Goal: Task Accomplishment & Management: Use online tool/utility

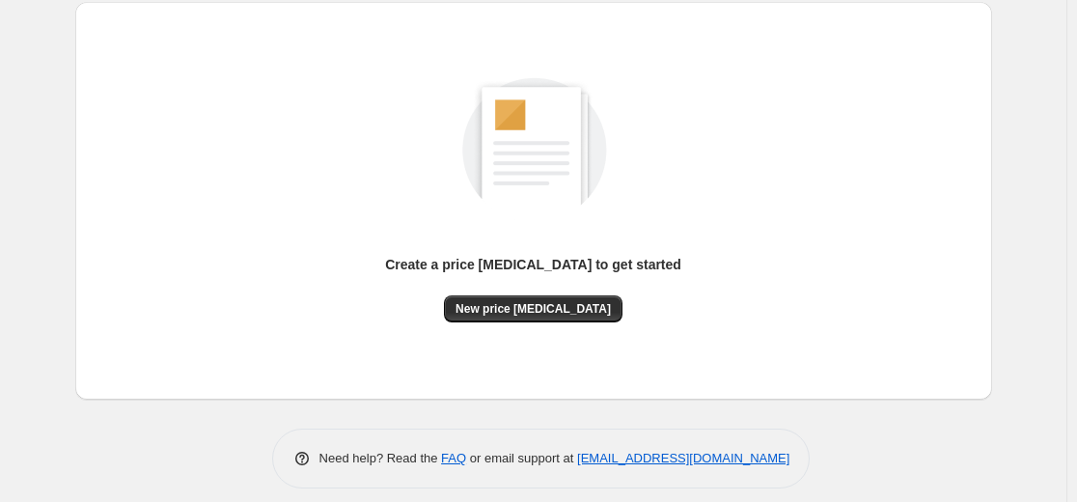
scroll to position [221, 0]
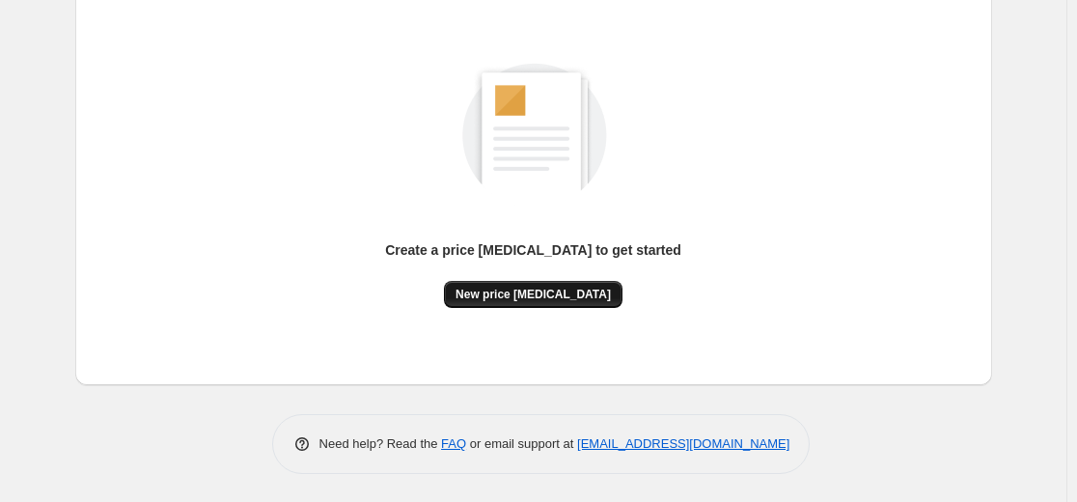
click at [568, 293] on span "New price [MEDICAL_DATA]" at bounding box center [532, 294] width 155 height 15
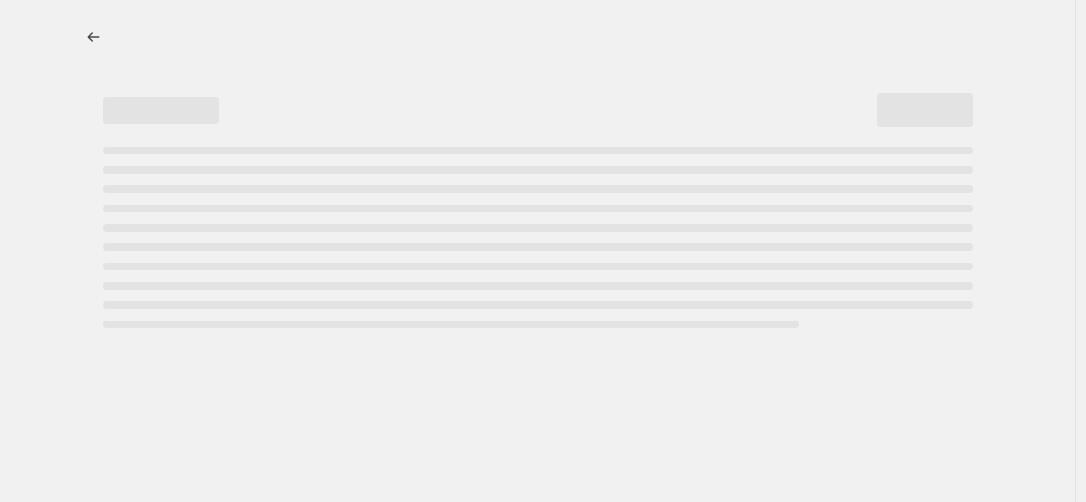
select select "percentage"
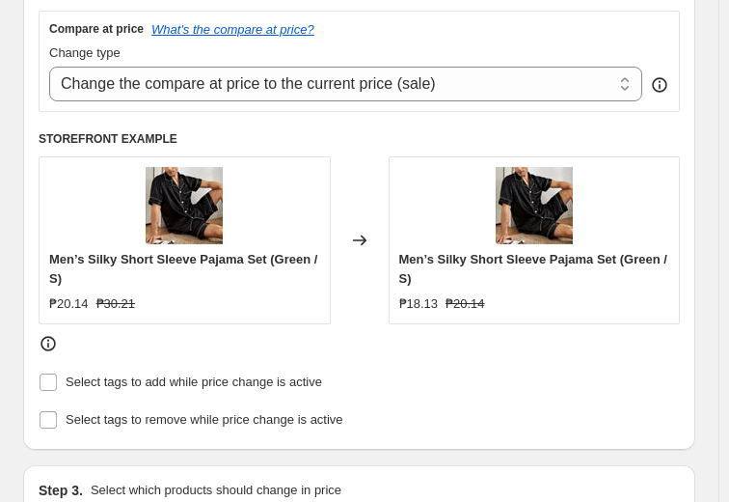
scroll to position [2213, 0]
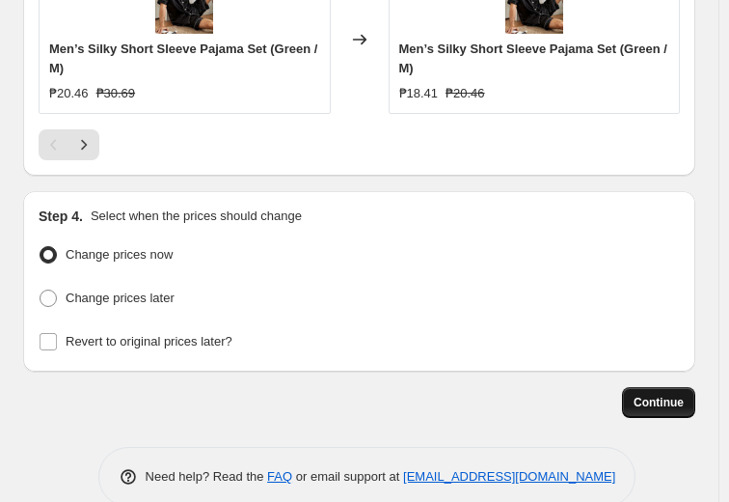
click at [684, 395] on span "Continue" at bounding box center [659, 402] width 50 height 15
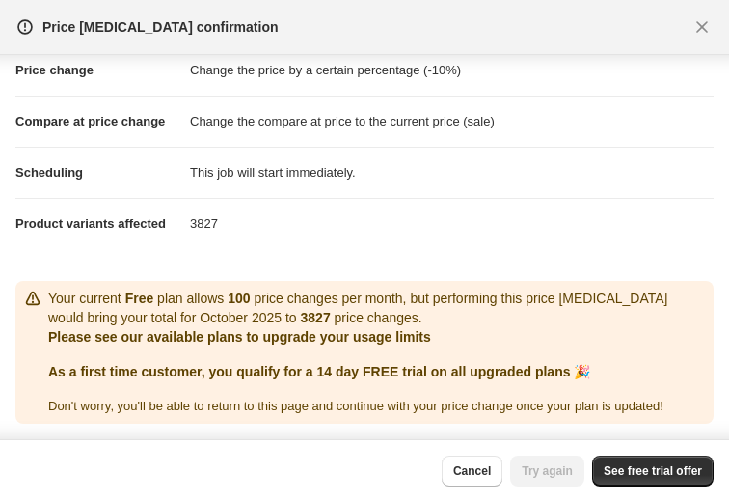
scroll to position [0, 0]
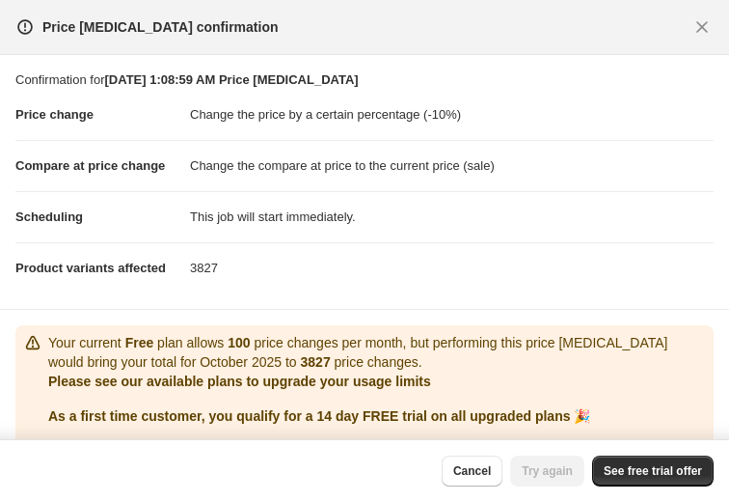
click at [718, 265] on section "Confirmation for Oct 2, 2025, 1:08:59 AM Price change job Price change Change t…" at bounding box center [364, 182] width 729 height 254
drag, startPoint x: 718, startPoint y: 265, endPoint x: 710, endPoint y: 276, distance: 13.1
click at [710, 276] on section "Confirmation for Oct 2, 2025, 1:08:59 AM Price change job Price change Change t…" at bounding box center [364, 182] width 729 height 254
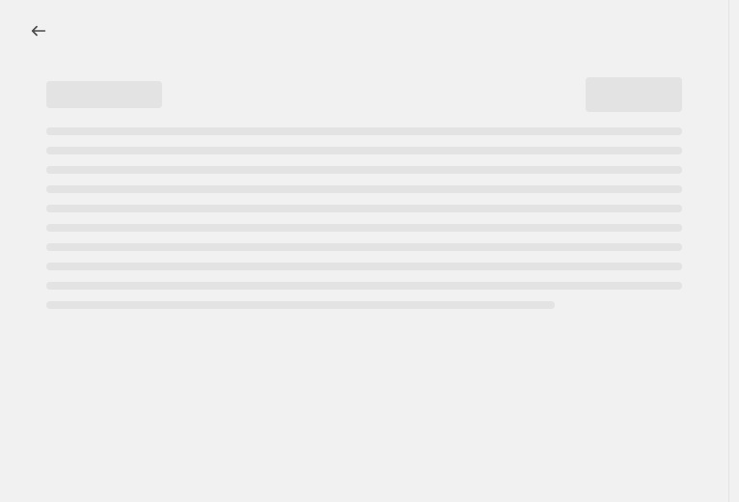
select select "percentage"
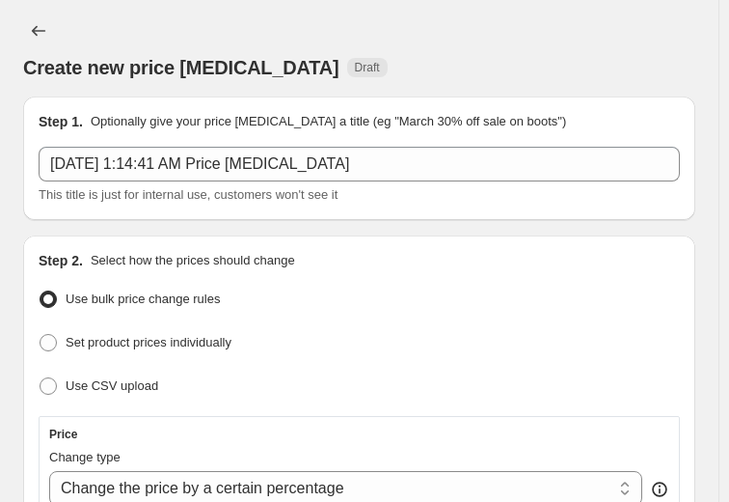
drag, startPoint x: 728, startPoint y: 42, endPoint x: 731, endPoint y: 79, distance: 36.8
click at [729, 79] on html "Home Settings Plans Skip to content Create new price change job. This page is r…" at bounding box center [364, 251] width 729 height 502
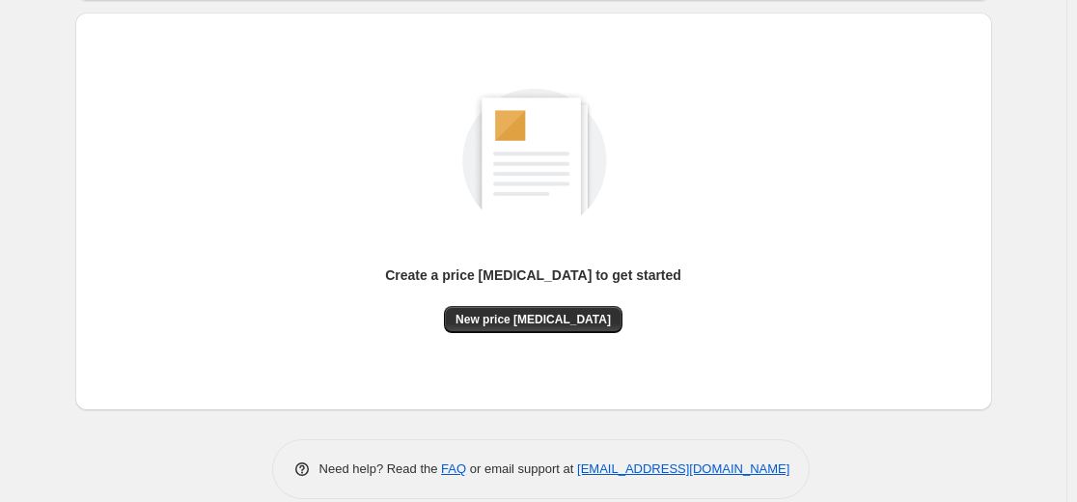
scroll to position [202, 0]
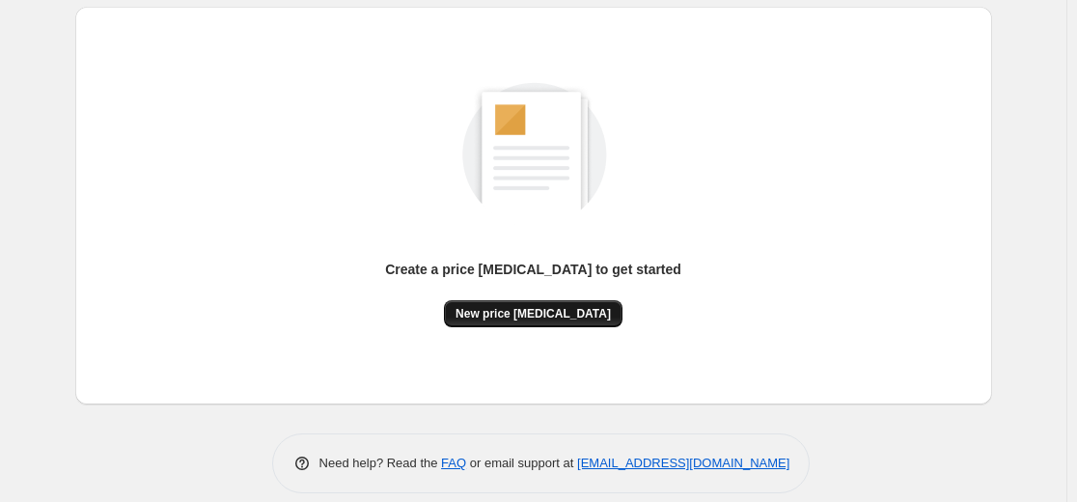
click at [542, 313] on span "New price [MEDICAL_DATA]" at bounding box center [532, 313] width 155 height 15
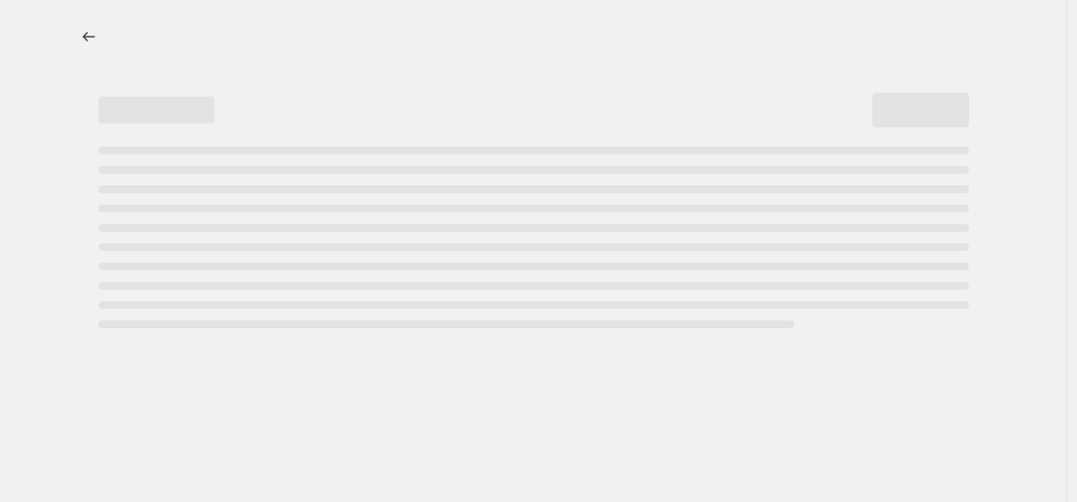
select select "percentage"
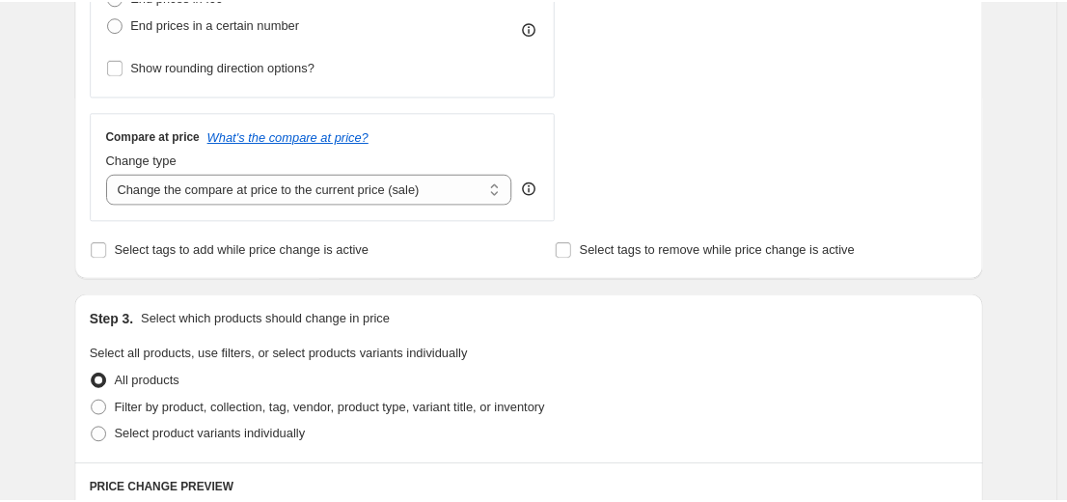
scroll to position [8, 0]
